Goal: Find specific page/section

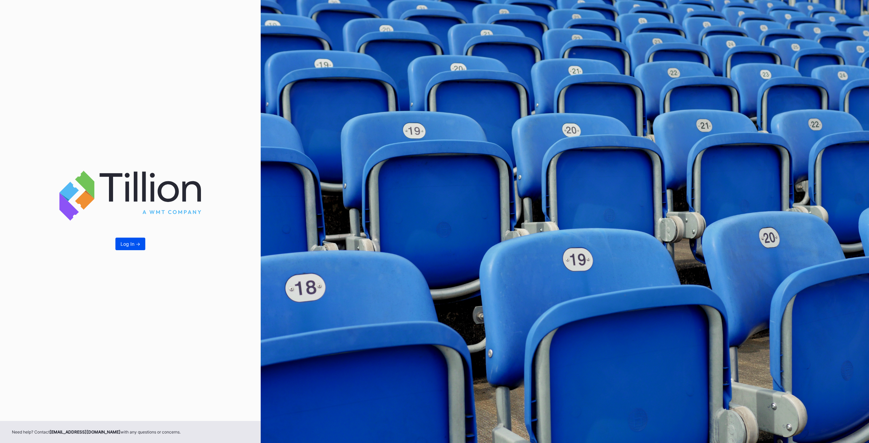
click at [137, 243] on div "Log In ->" at bounding box center [131, 244] width 20 height 6
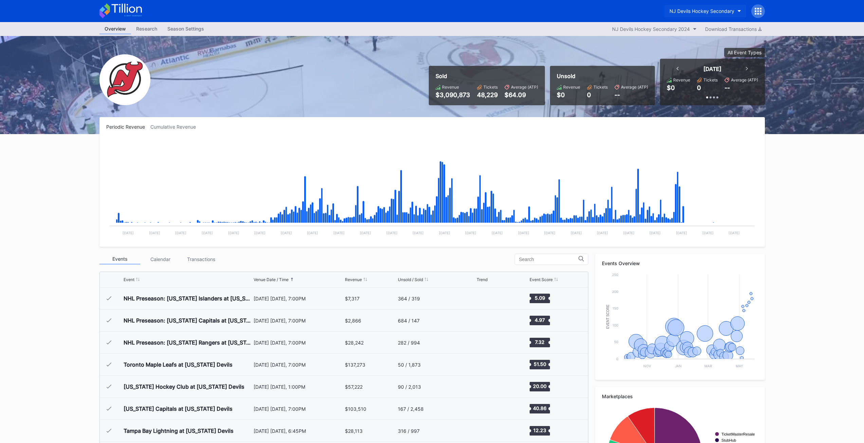
click at [708, 6] on button "NJ Devils Hockey Secondary" at bounding box center [706, 11] width 82 height 13
click at [650, 27] on div "NJ Devils Hockey Secondary 2024" at bounding box center [651, 29] width 78 height 6
click at [642, 55] on div "NJ Devils Hockey Secondary 2025" at bounding box center [652, 58] width 89 height 13
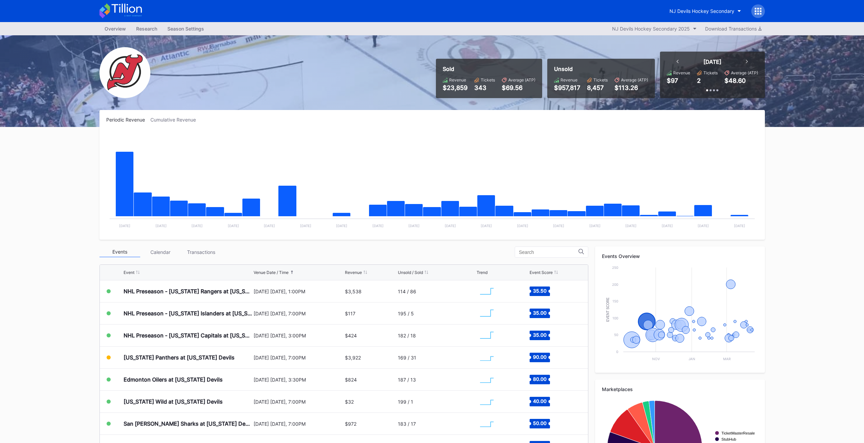
drag, startPoint x: 48, startPoint y: 194, endPoint x: 53, endPoint y: 194, distance: 5.8
click at [48, 194] on div "Overview Research Season Settings NJ Devils Hockey Secondary 2025 Download Tran…" at bounding box center [432, 267] width 864 height 491
